Goal: Transaction & Acquisition: Download file/media

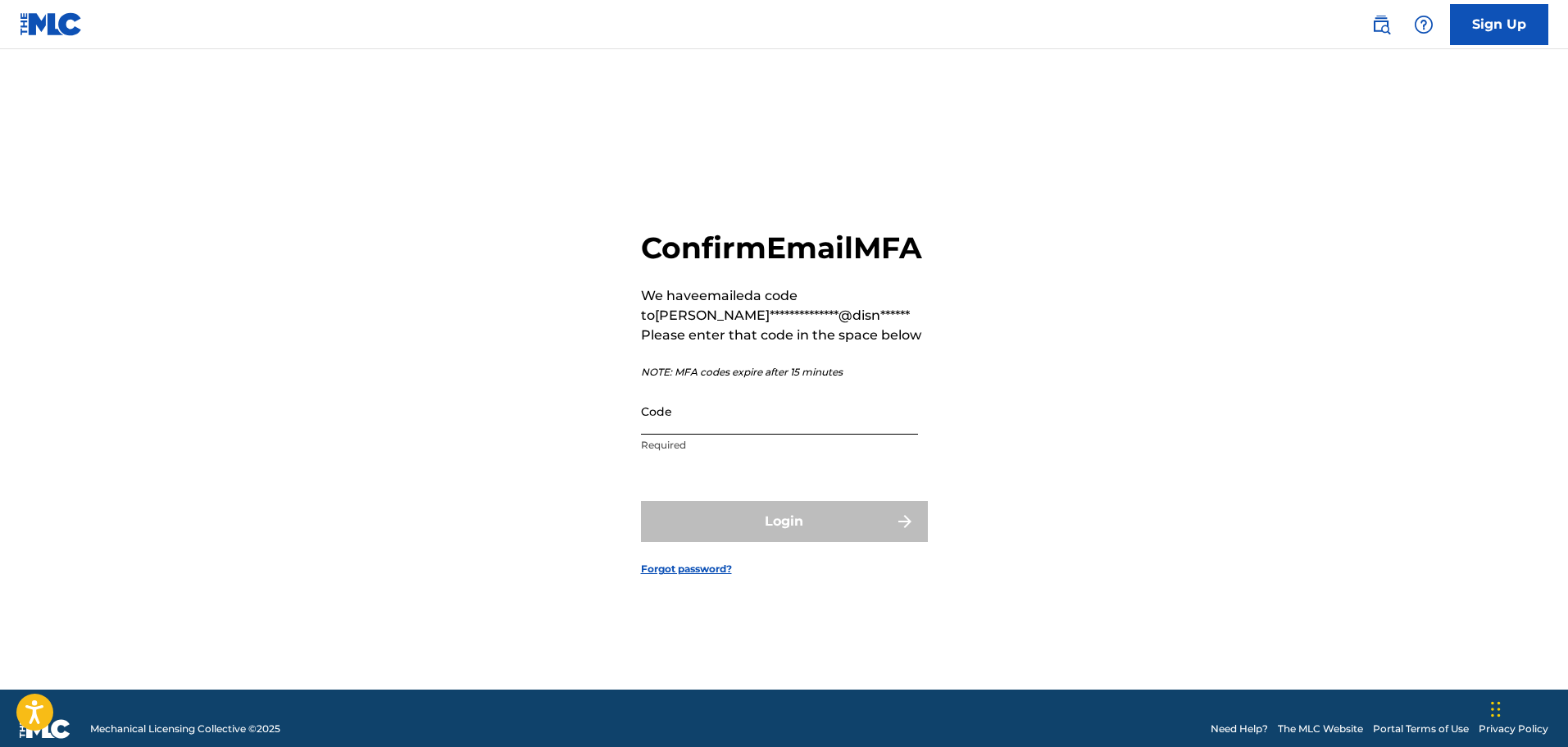
click at [681, 434] on input "Code" at bounding box center [779, 411] width 277 height 47
paste input "994328"
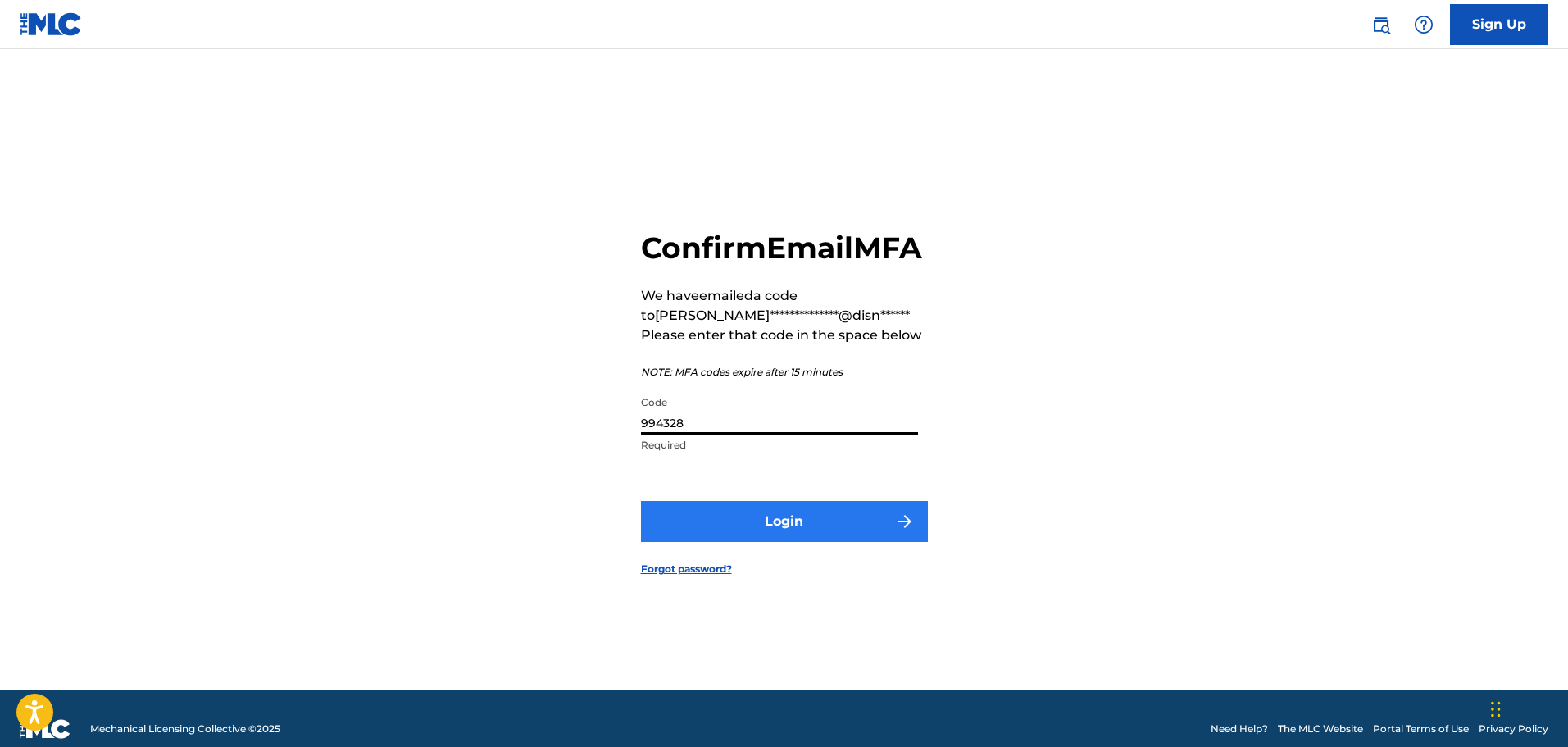
type input "994328"
click at [718, 534] on button "Login" at bounding box center [784, 521] width 287 height 41
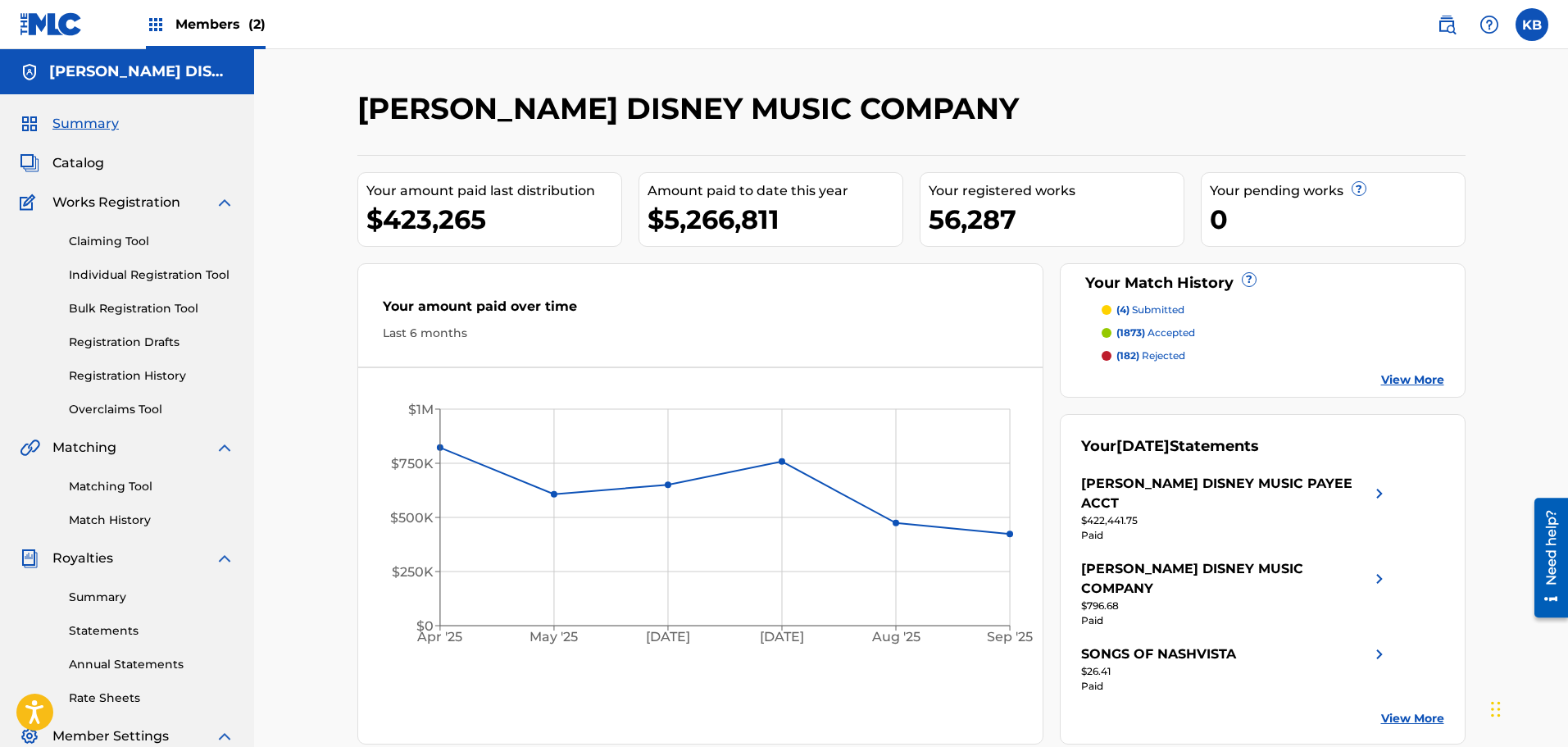
click at [1410, 381] on link "View More" at bounding box center [1412, 380] width 63 height 18
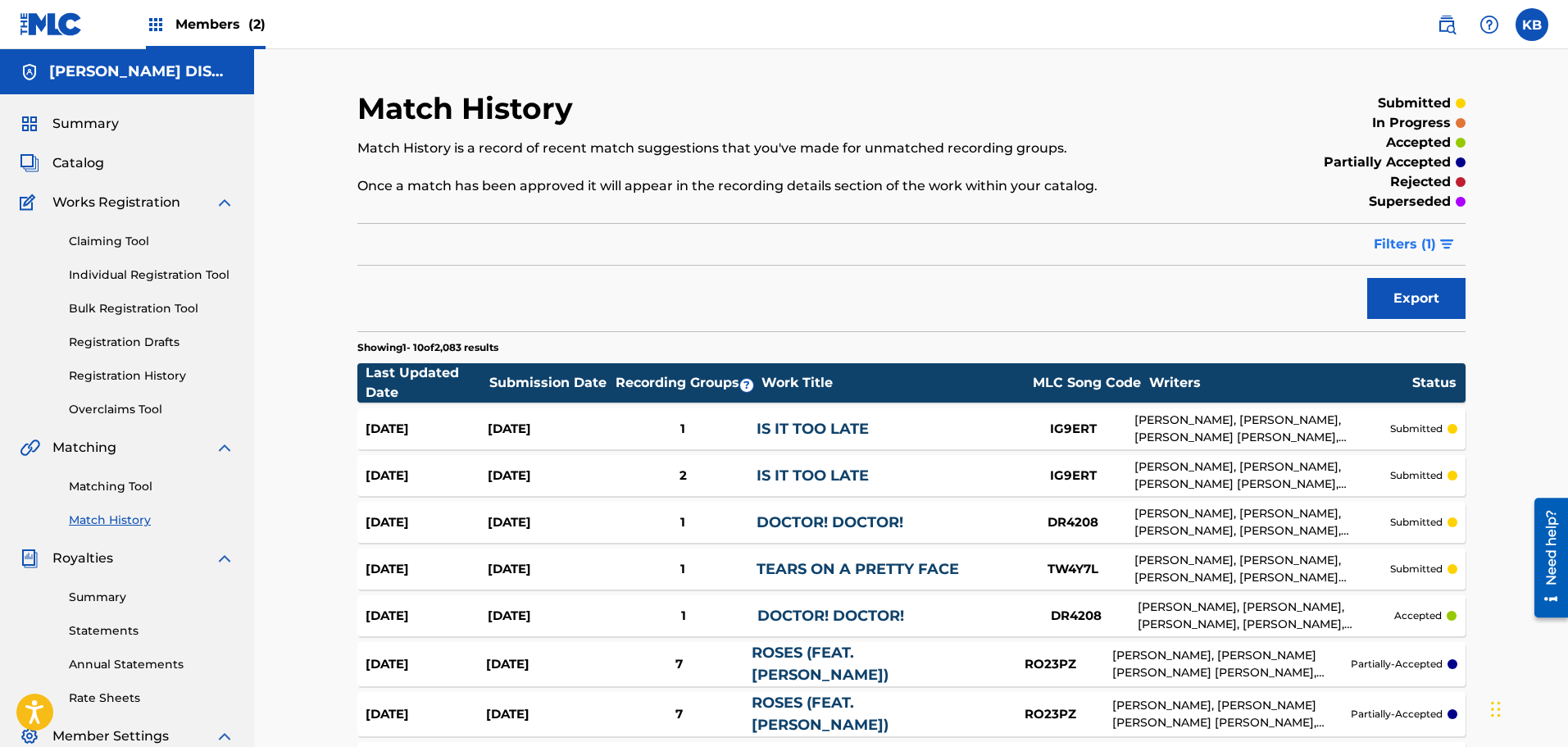
click at [1445, 248] on img "submit" at bounding box center [1447, 244] width 14 height 10
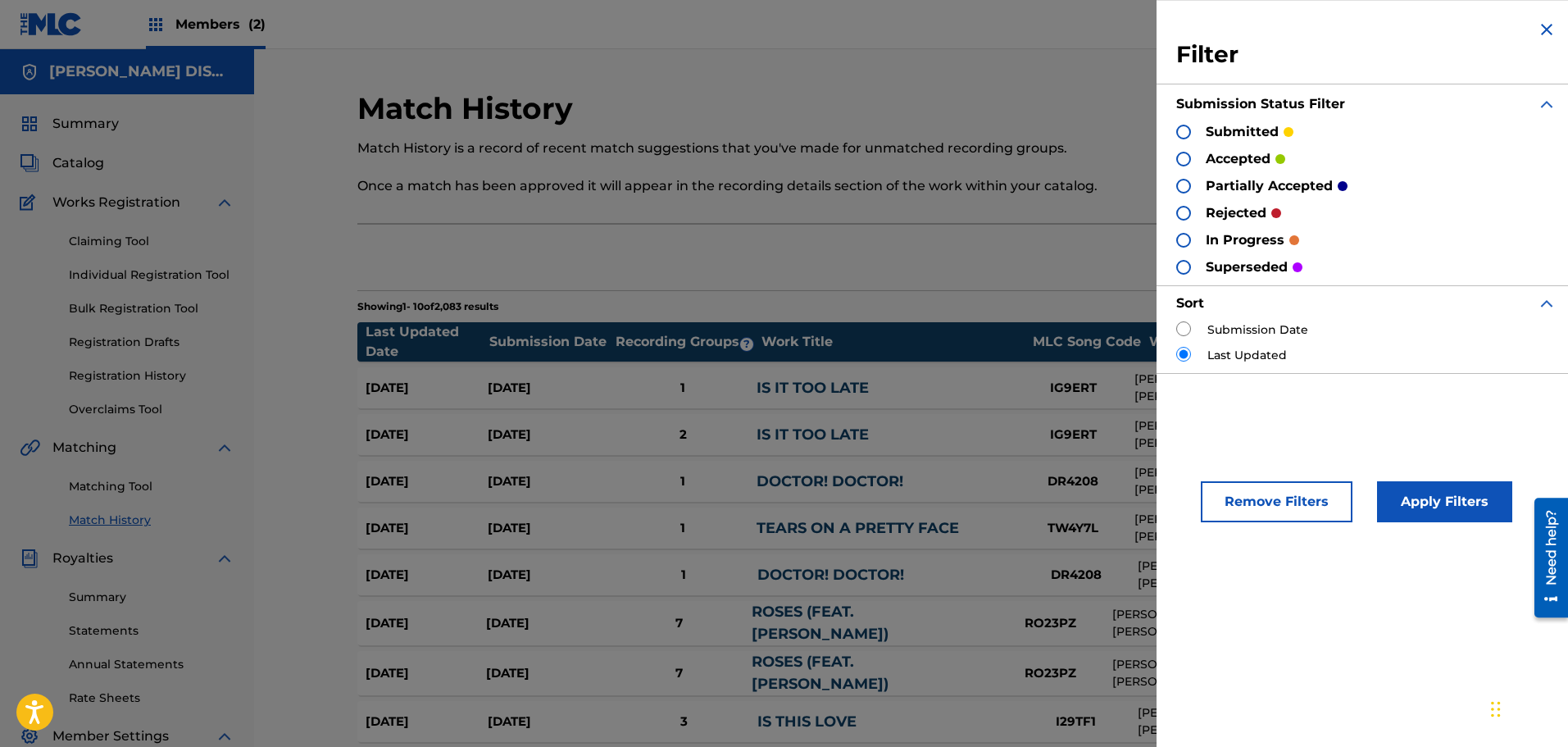
click at [1180, 215] on div at bounding box center [1183, 212] width 15 height 15
click at [1182, 182] on div at bounding box center [1183, 185] width 15 height 15
click at [1437, 505] on button "Apply Filters" at bounding box center [1444, 502] width 135 height 41
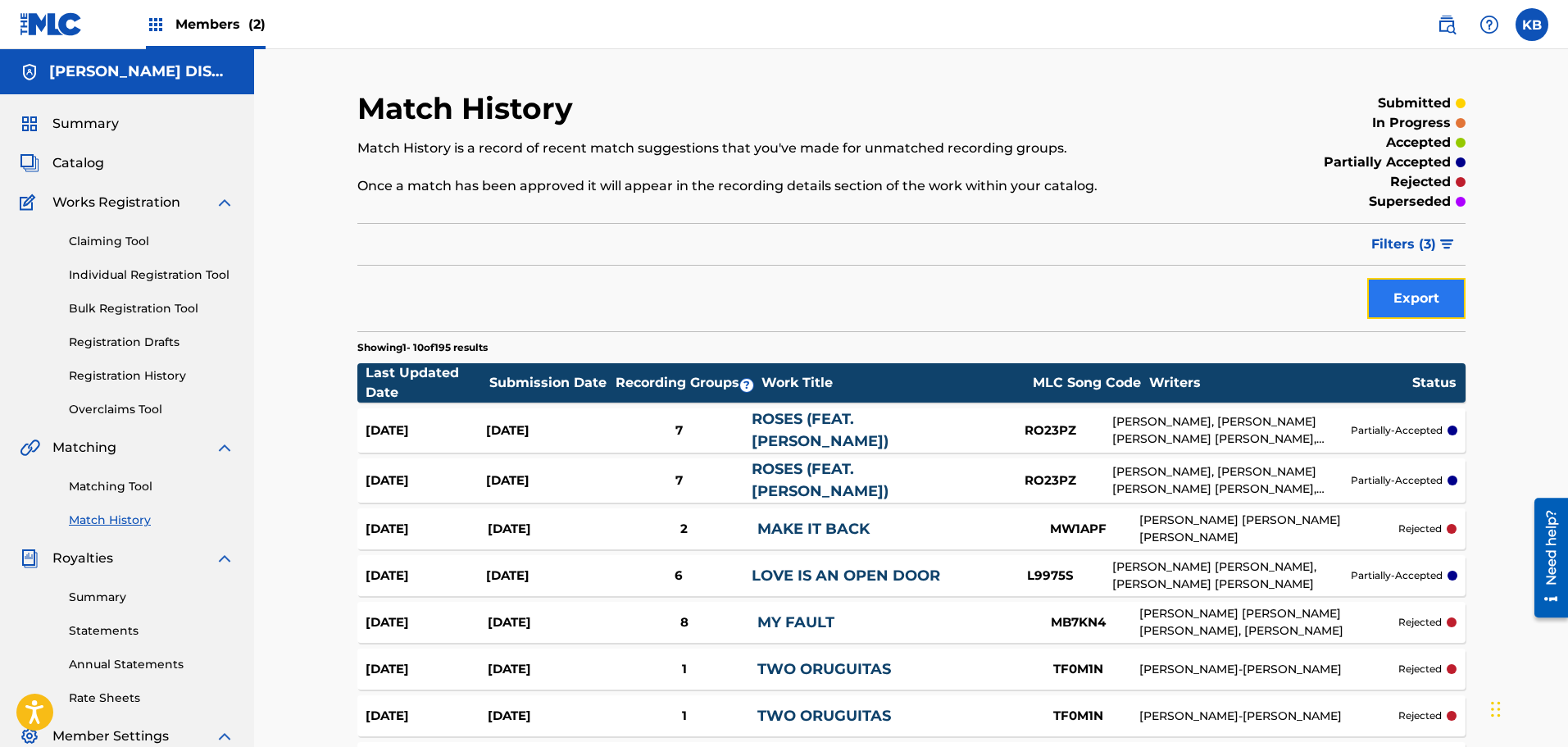
click at [1397, 292] on button "Export" at bounding box center [1416, 298] width 98 height 41
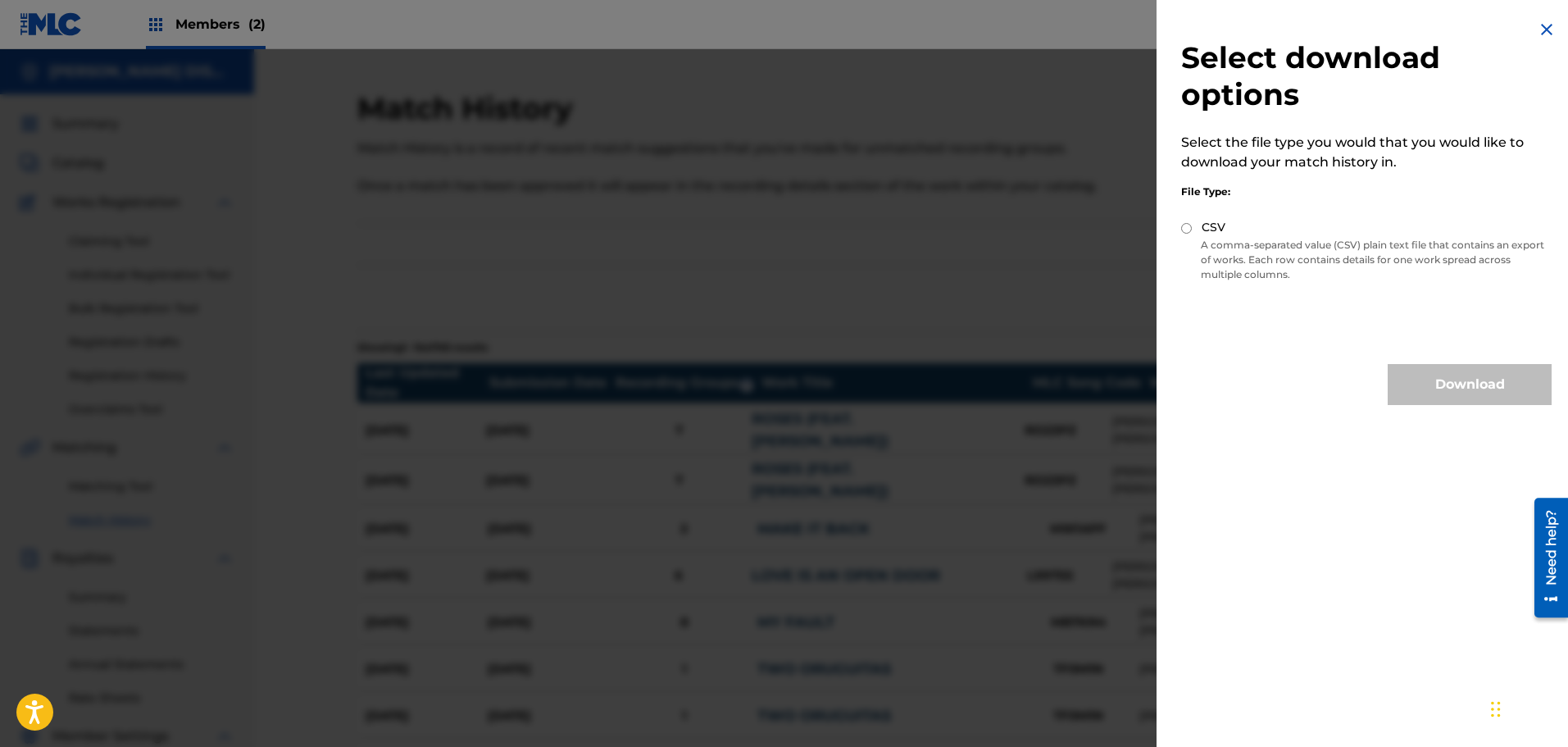
click at [1186, 229] on input "CSV" at bounding box center [1186, 228] width 11 height 11
radio input "true"
click at [1455, 386] on button "Download" at bounding box center [1470, 385] width 164 height 41
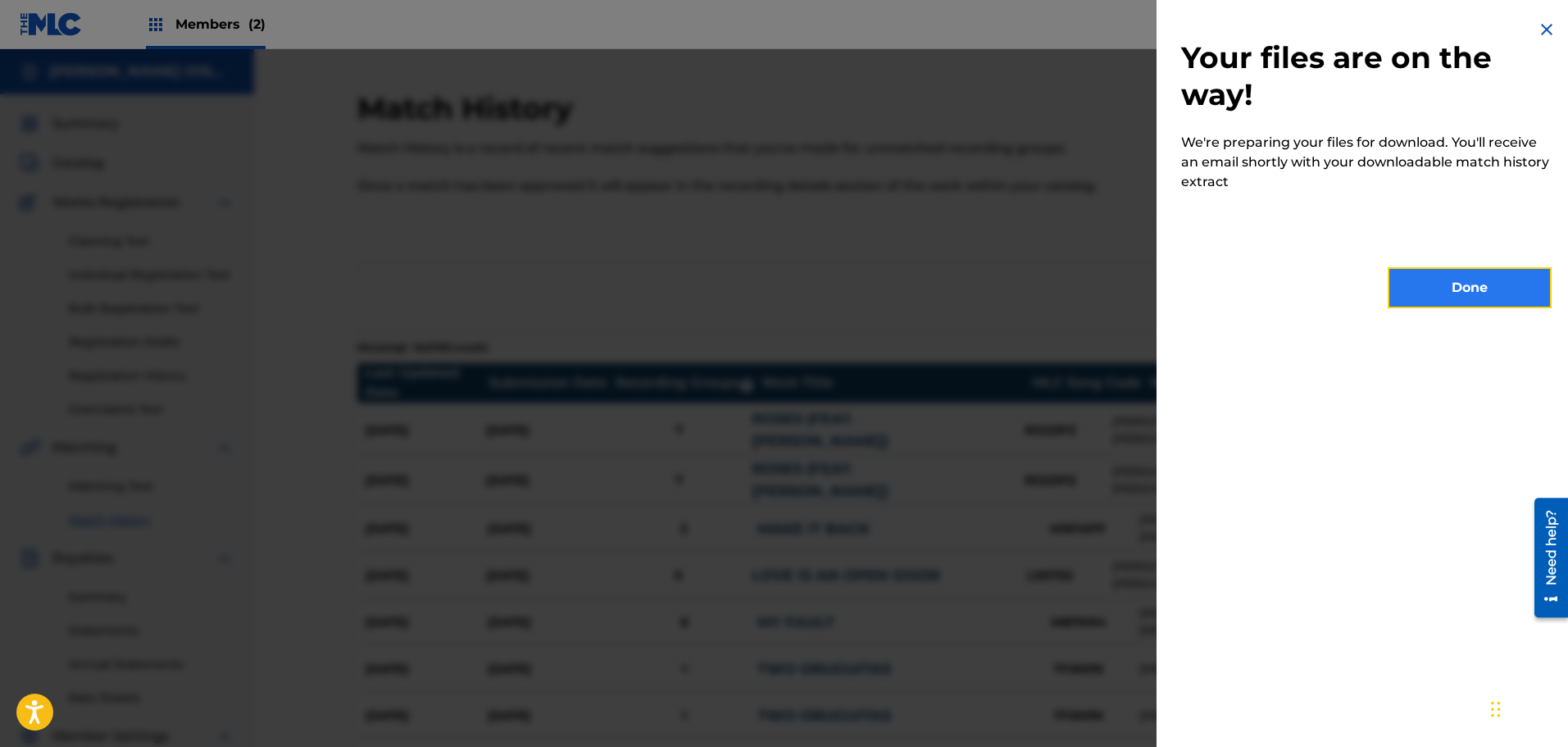
click at [1461, 298] on button "Done" at bounding box center [1470, 287] width 164 height 41
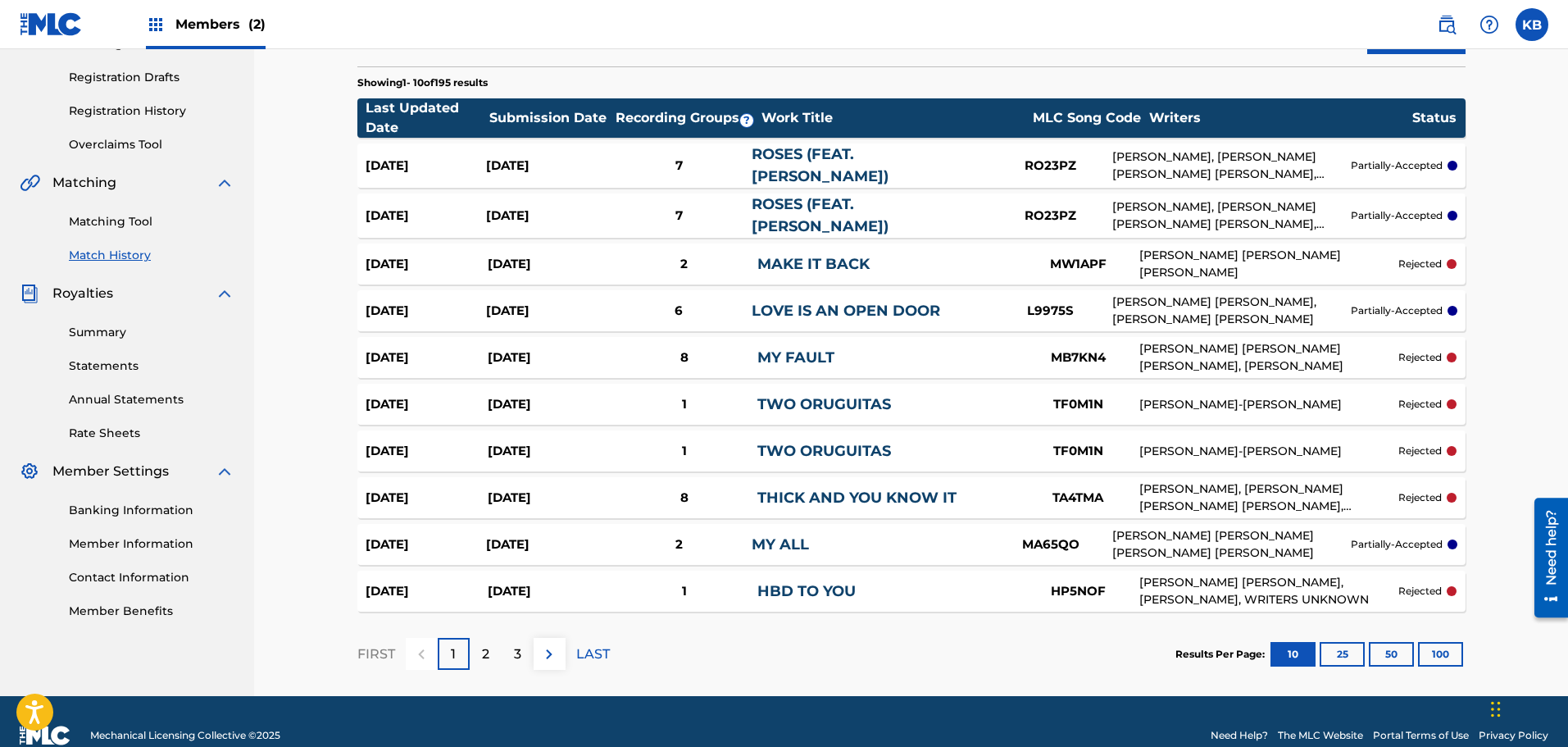
scroll to position [286, 0]
